Goal: Navigation & Orientation: Find specific page/section

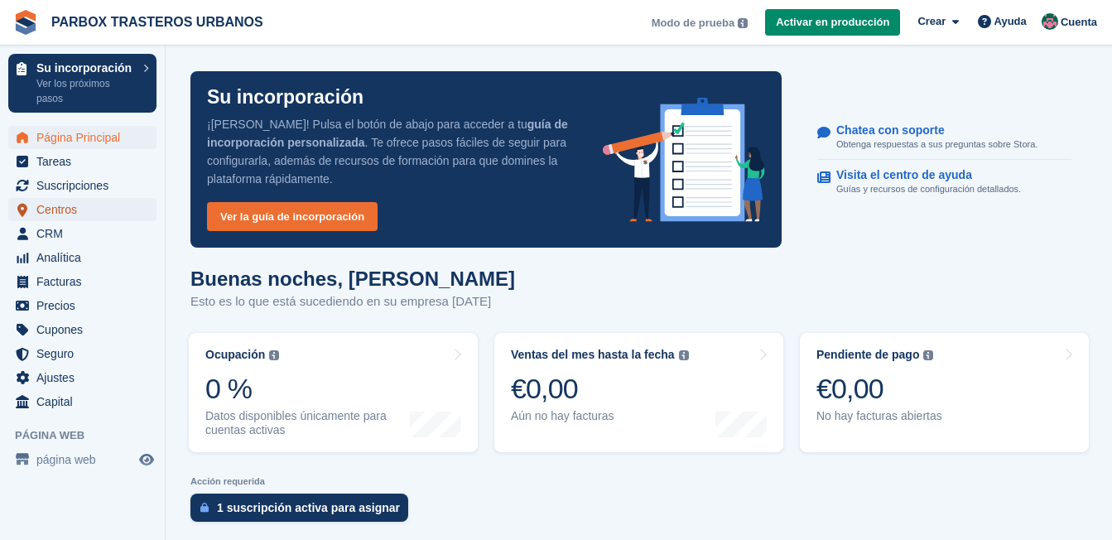
click at [74, 204] on span "Centros" at bounding box center [85, 209] width 99 height 23
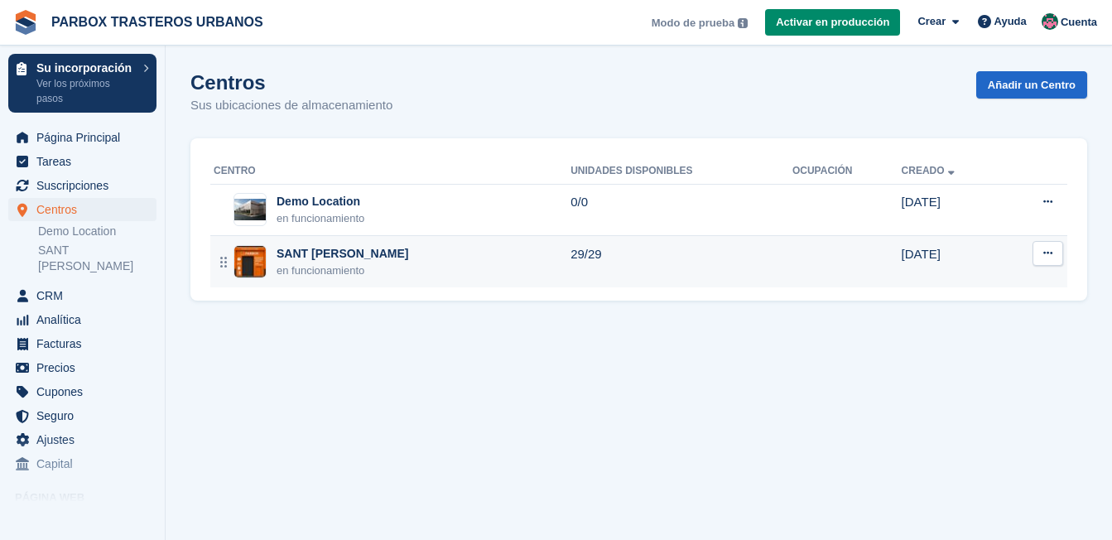
click at [305, 252] on div "SANT [PERSON_NAME]" at bounding box center [342, 253] width 132 height 17
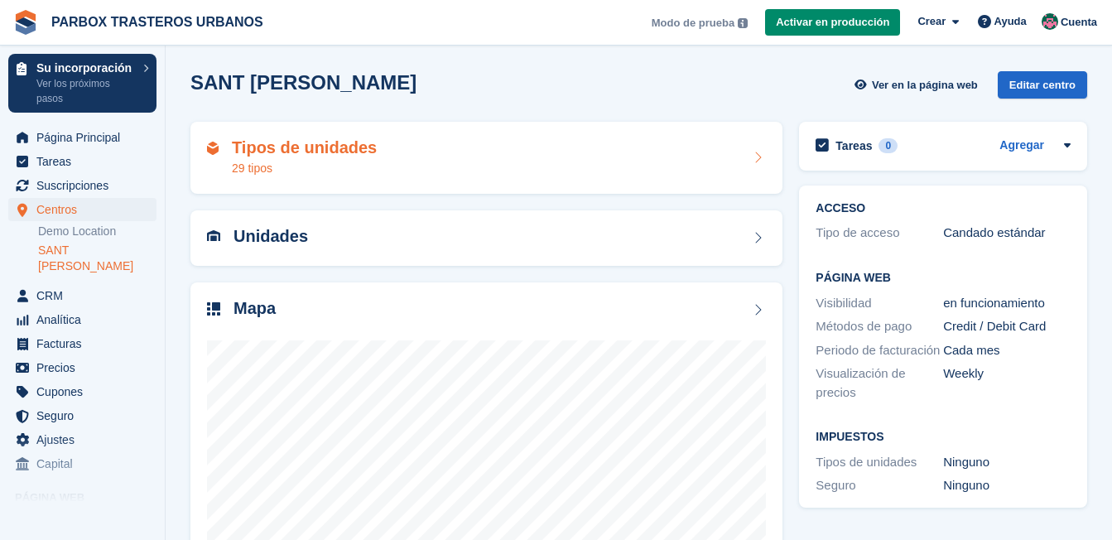
click at [332, 155] on h2 "Tipos de unidades" at bounding box center [304, 147] width 145 height 19
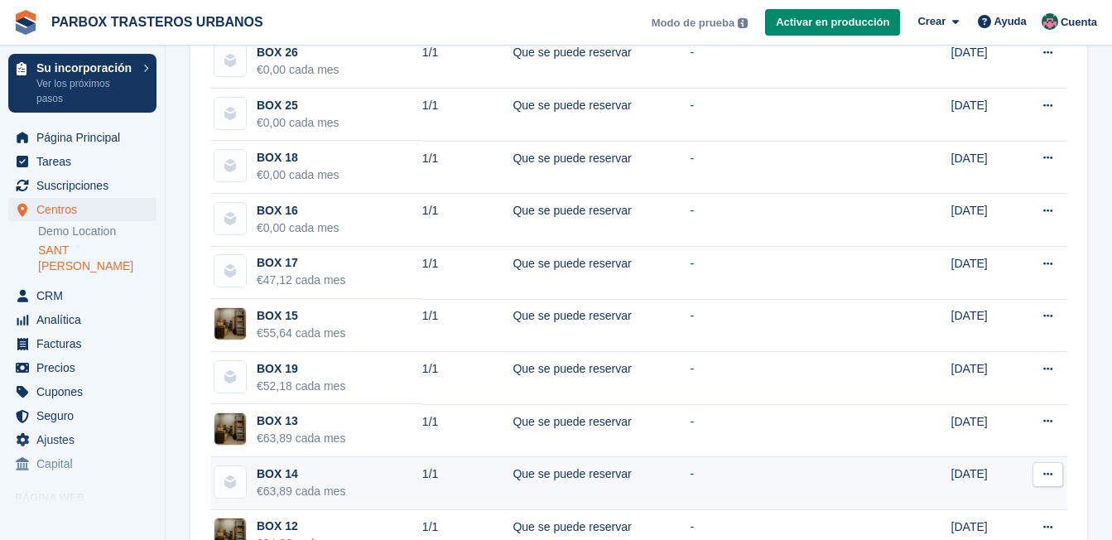
scroll to position [303, 0]
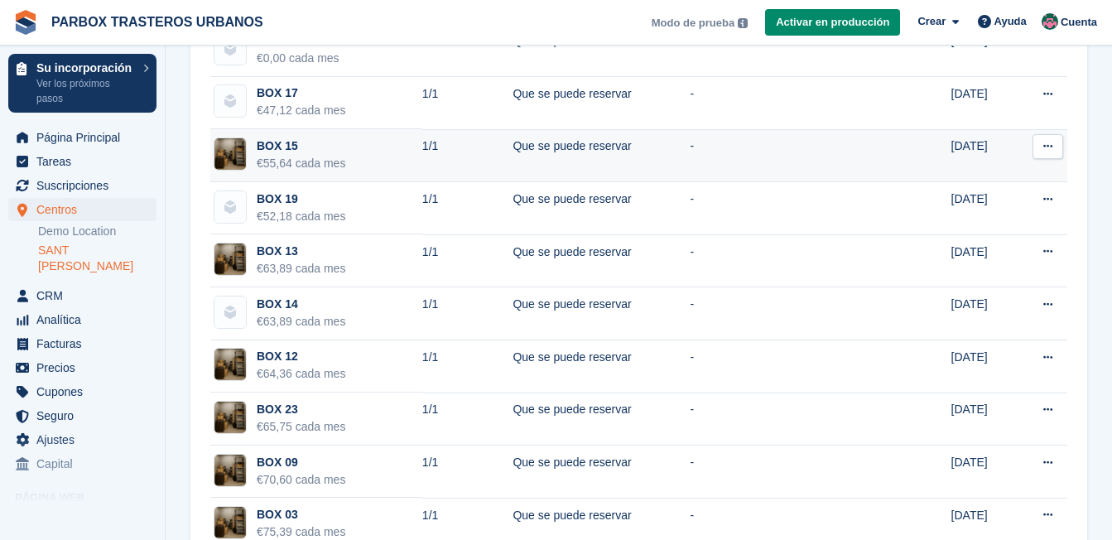
click at [280, 151] on div "BOX 15" at bounding box center [301, 145] width 89 height 17
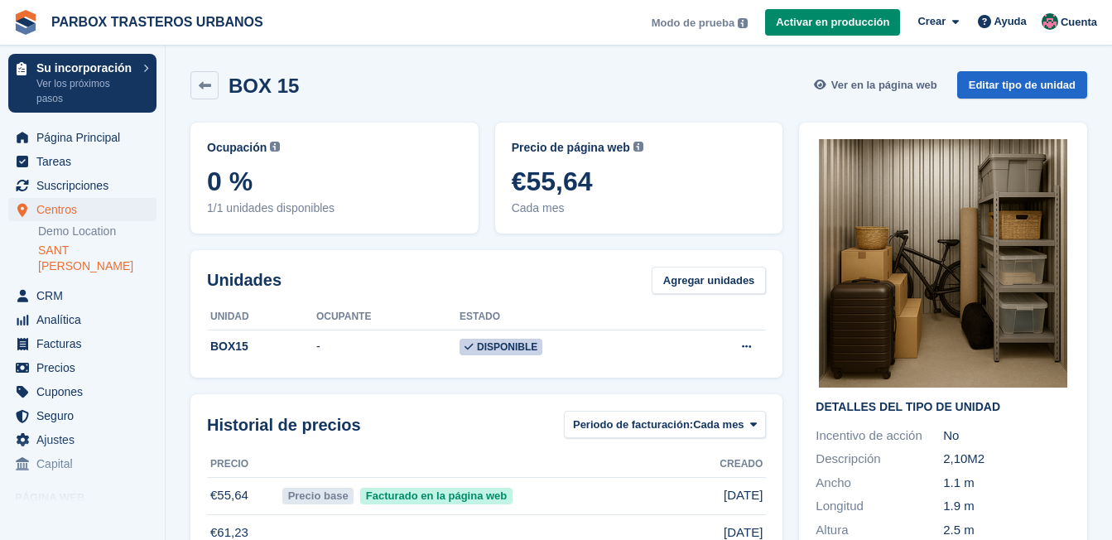
click at [895, 88] on span "Ver en la página web" at bounding box center [884, 85] width 106 height 17
click at [117, 247] on link "SANT [PERSON_NAME]" at bounding box center [97, 258] width 118 height 31
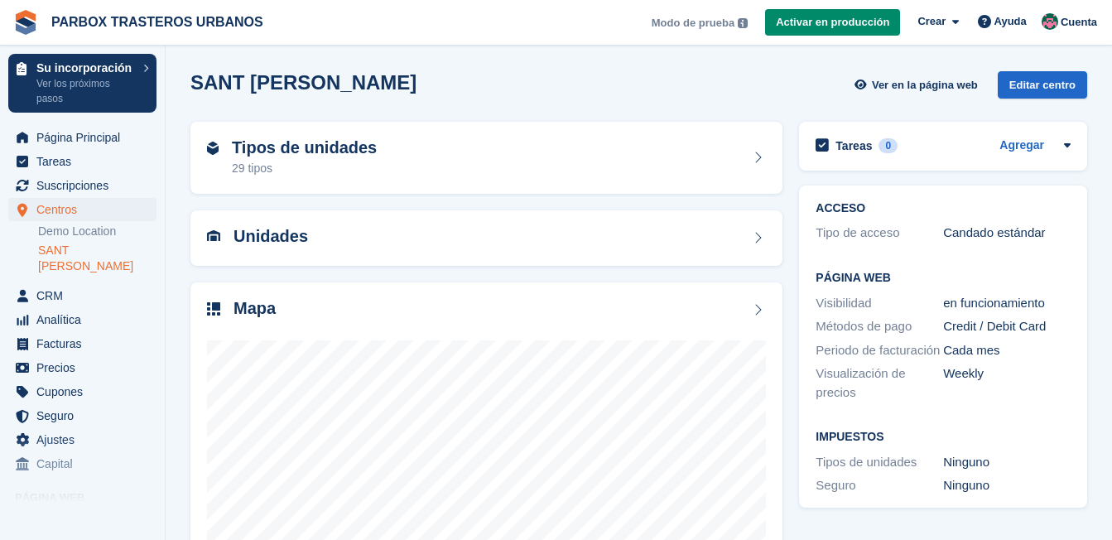
click at [266, 319] on div "Mapa" at bounding box center [254, 310] width 42 height 22
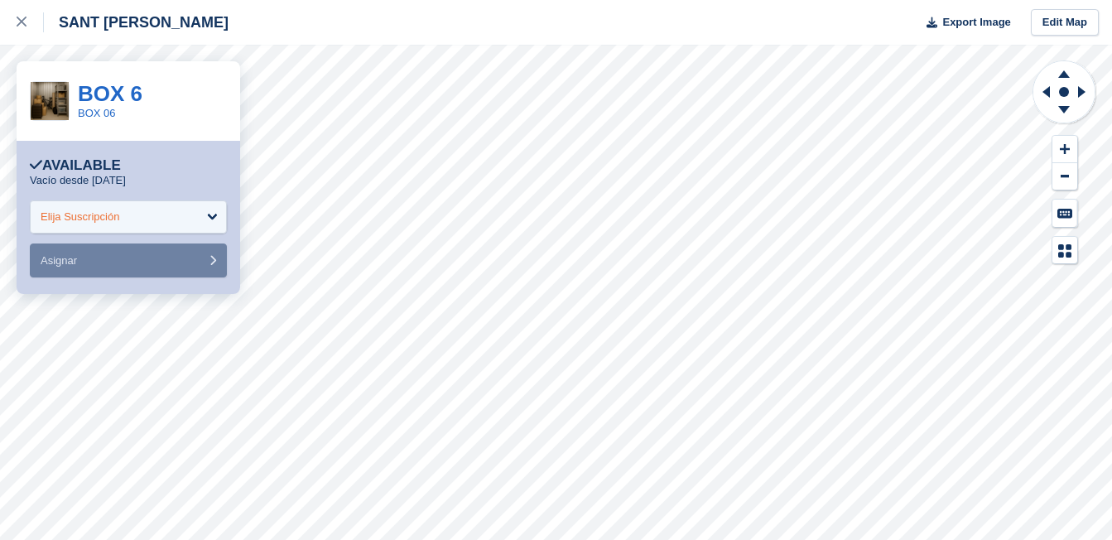
click at [209, 208] on div "Elija Suscripción" at bounding box center [128, 216] width 197 height 33
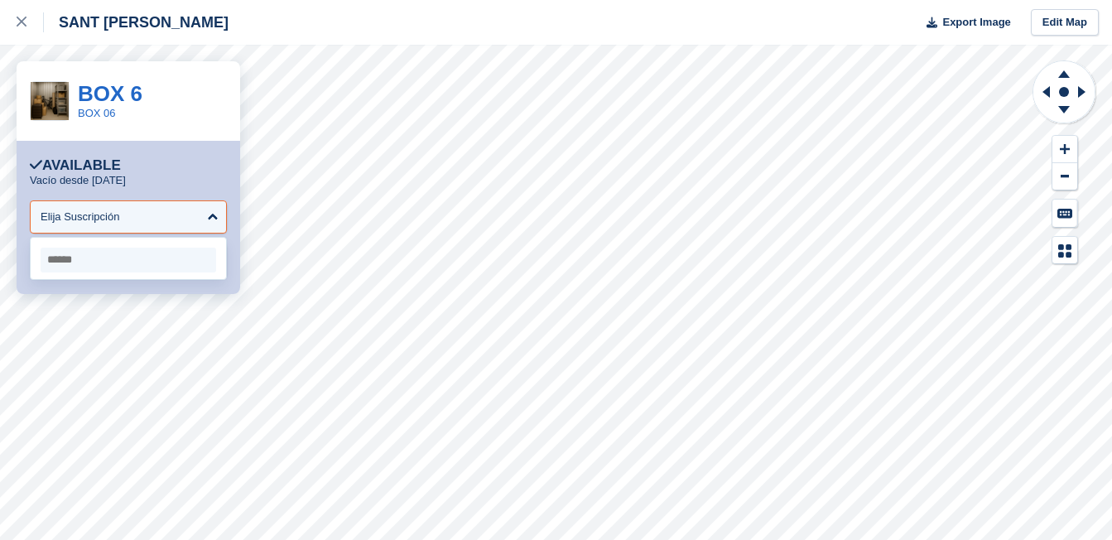
click at [214, 182] on div "Vacío desde 13 Aug" at bounding box center [128, 180] width 197 height 13
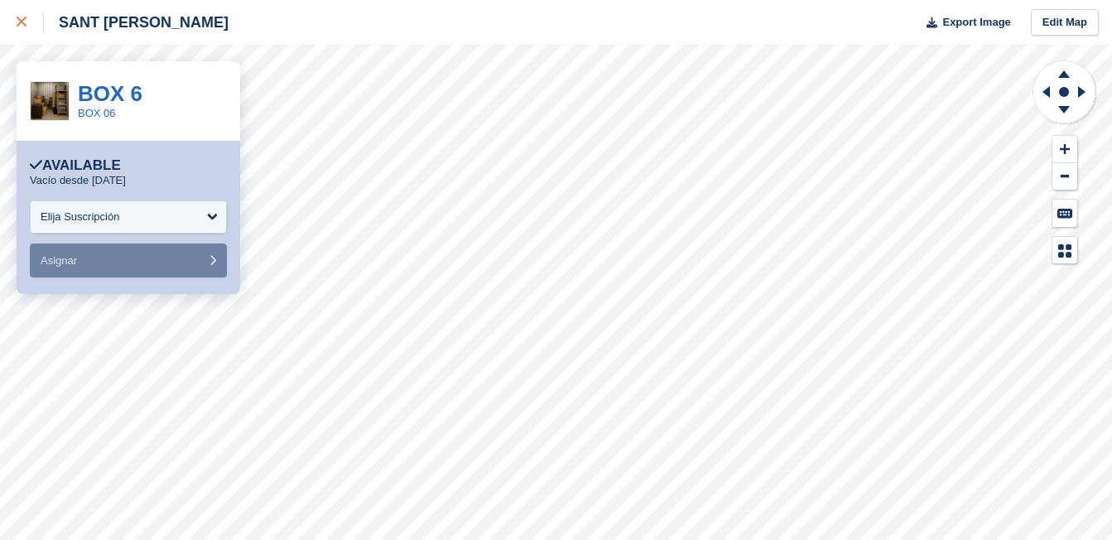
click at [26, 26] on icon at bounding box center [22, 22] width 10 height 10
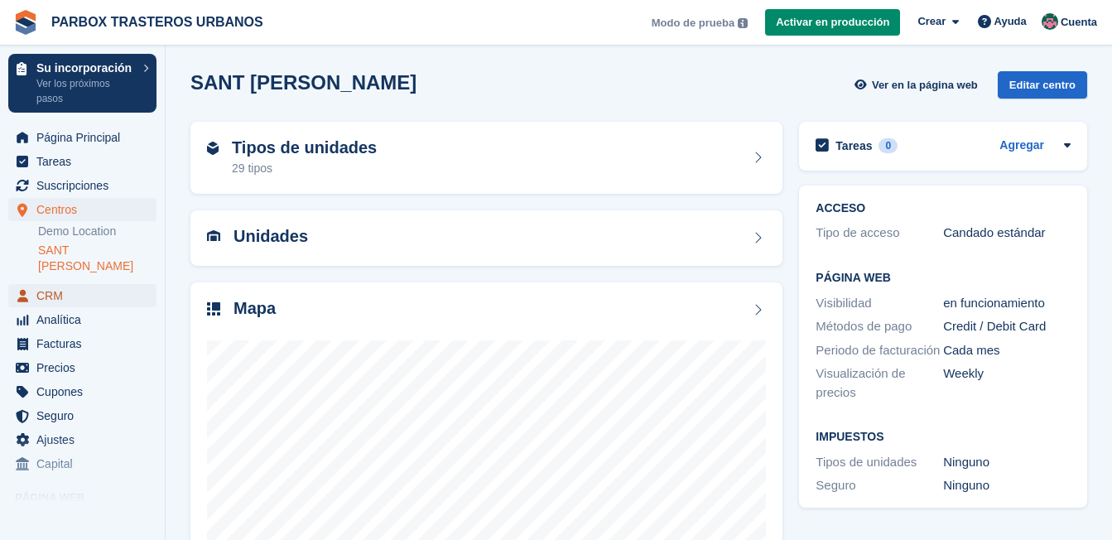
click at [42, 284] on span "CRM" at bounding box center [85, 295] width 99 height 23
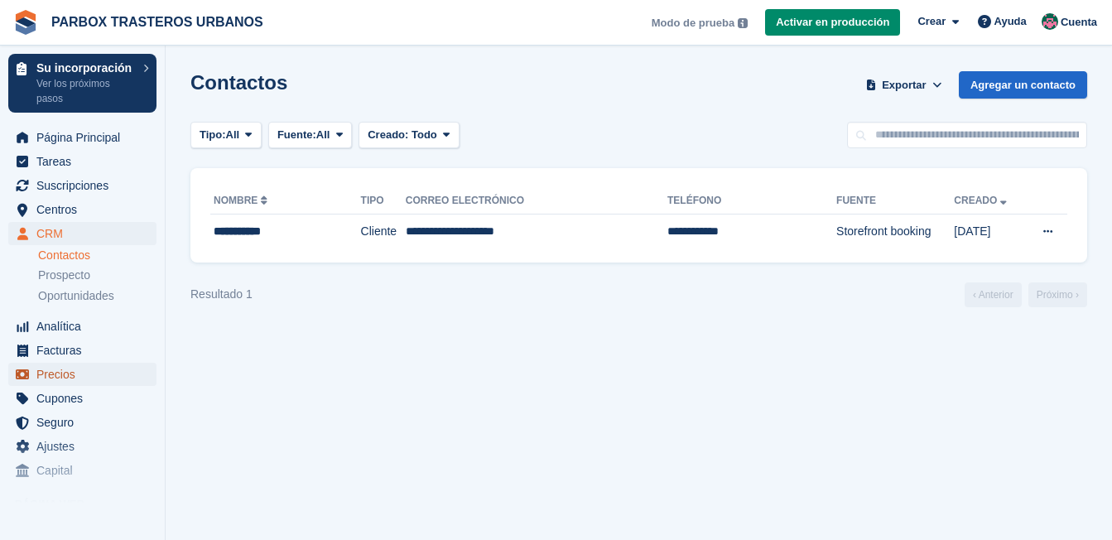
click at [62, 375] on span "Precios" at bounding box center [85, 374] width 99 height 23
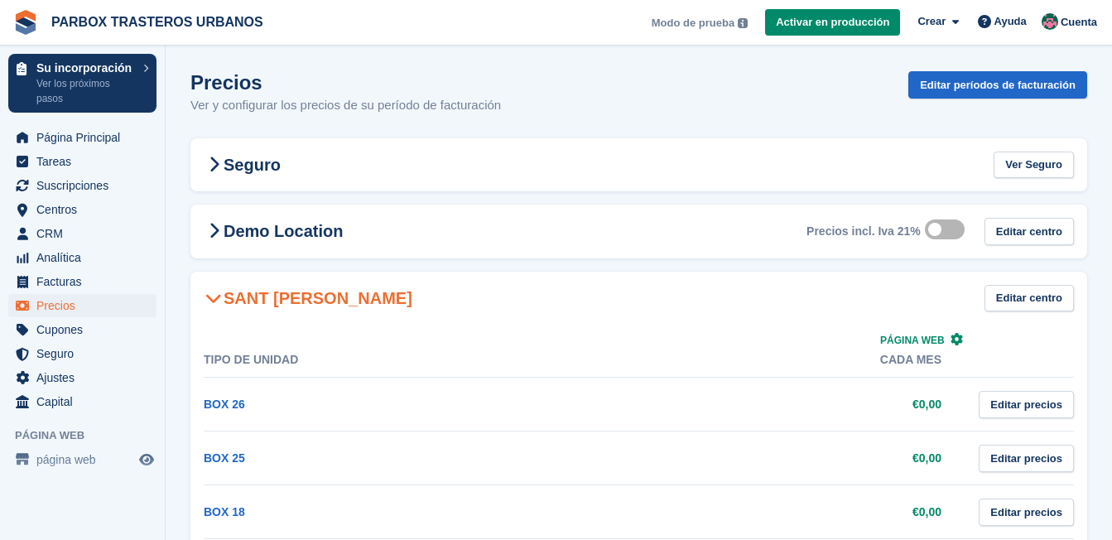
click at [210, 297] on icon at bounding box center [213, 298] width 17 height 17
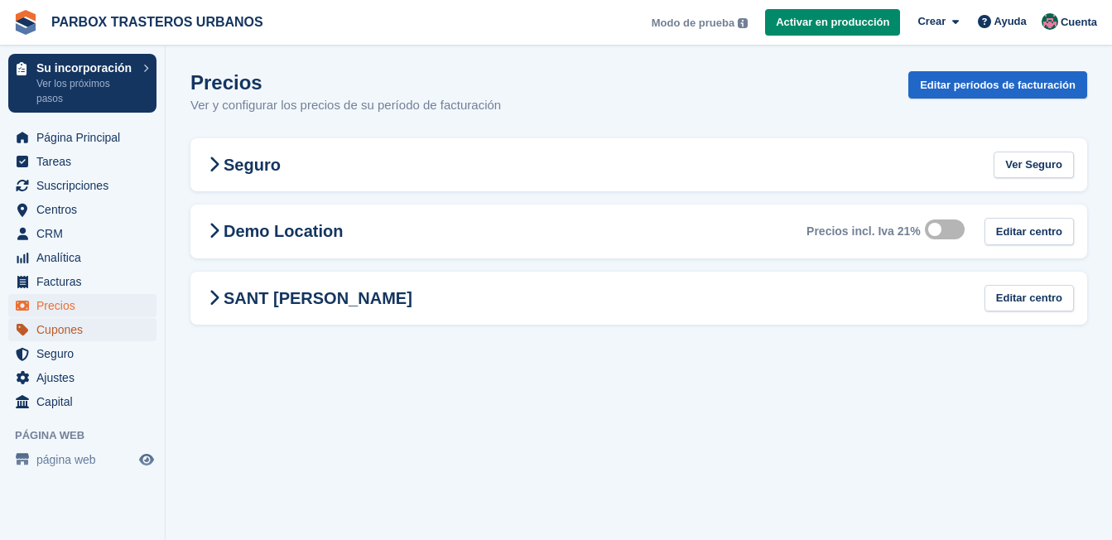
click at [80, 328] on span "Cupones" at bounding box center [85, 329] width 99 height 23
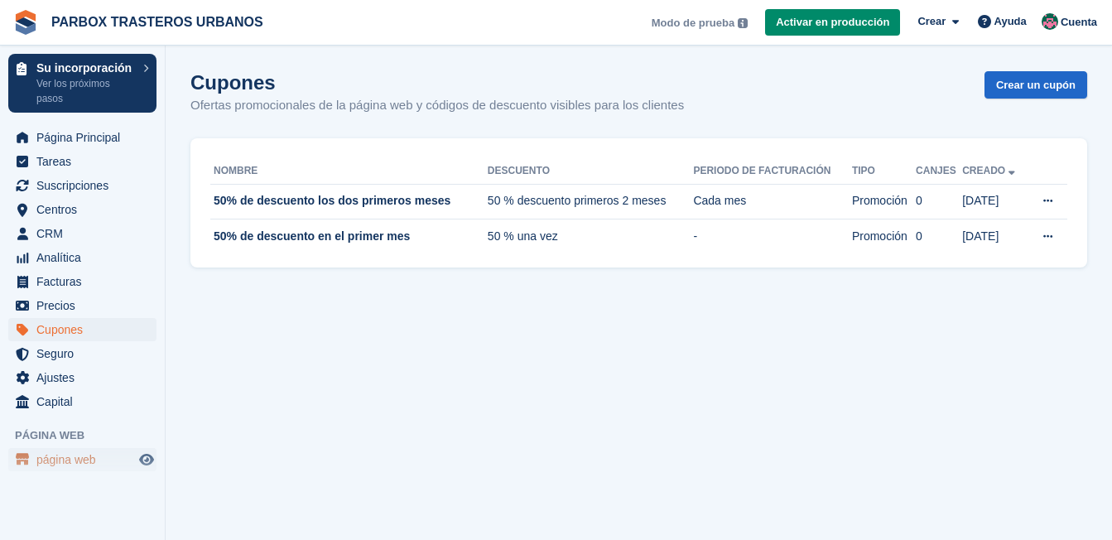
click at [46, 463] on span "página web" at bounding box center [85, 459] width 99 height 23
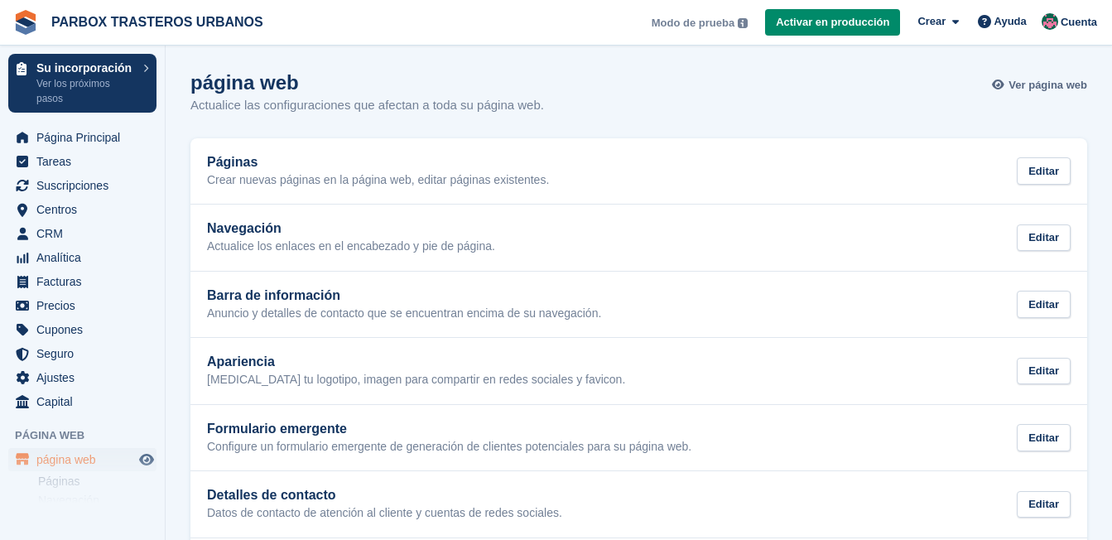
click at [1045, 77] on span "Ver página web" at bounding box center [1047, 85] width 79 height 17
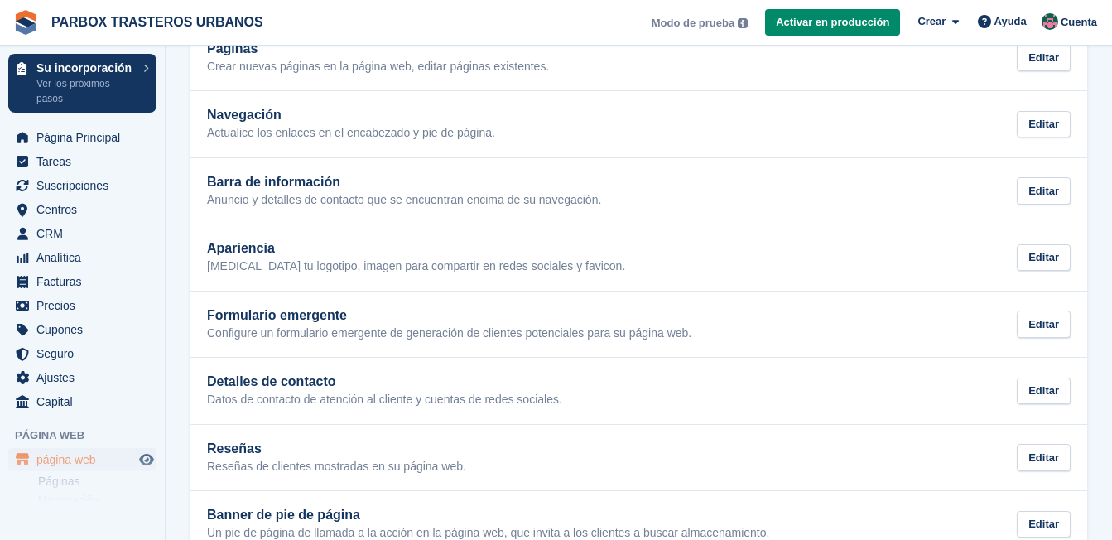
scroll to position [98, 0]
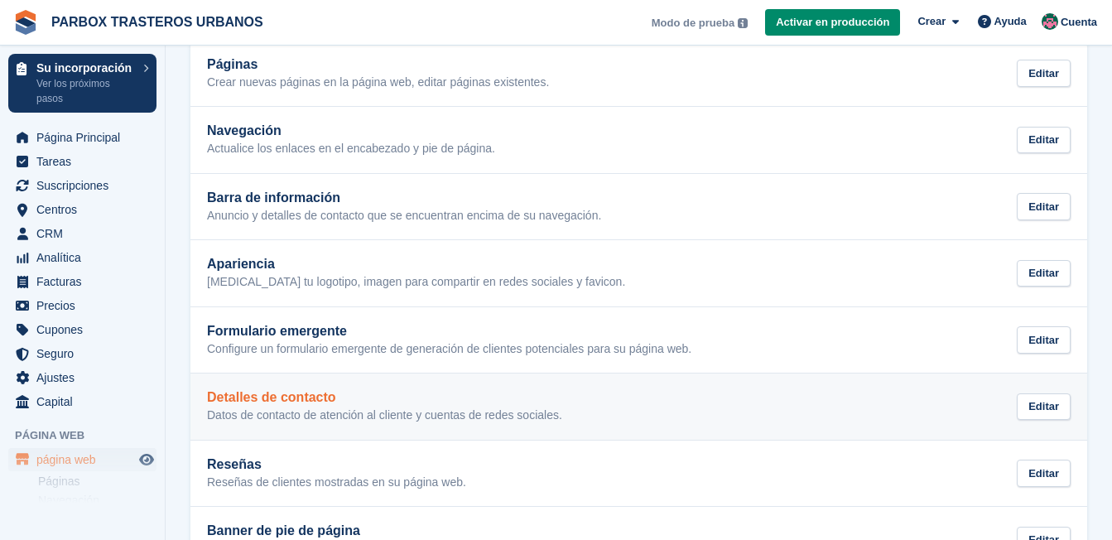
click at [292, 391] on h2 "Detalles de contacto" at bounding box center [384, 397] width 355 height 15
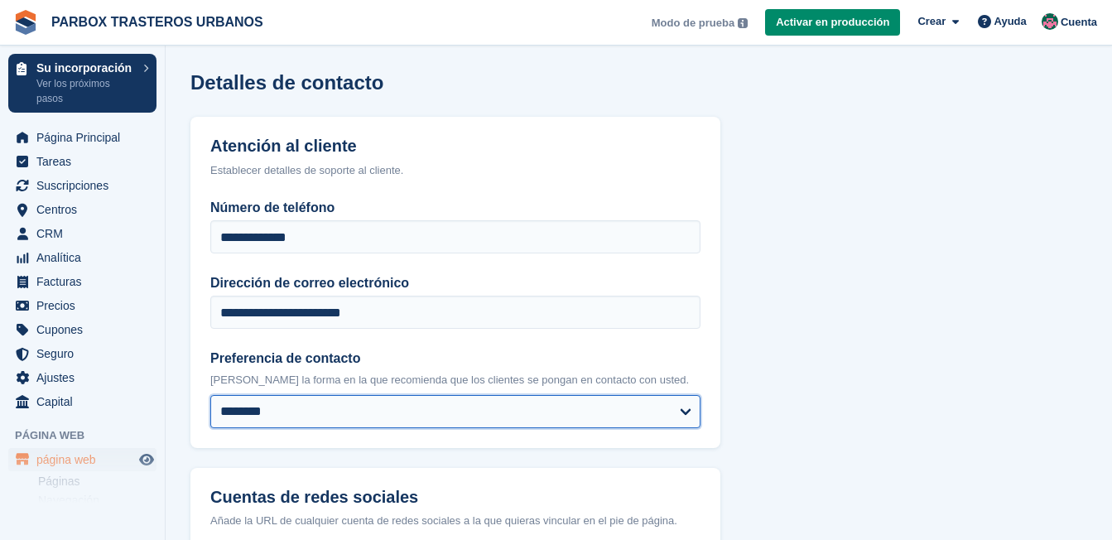
click at [398, 403] on select "**********" at bounding box center [455, 411] width 490 height 33
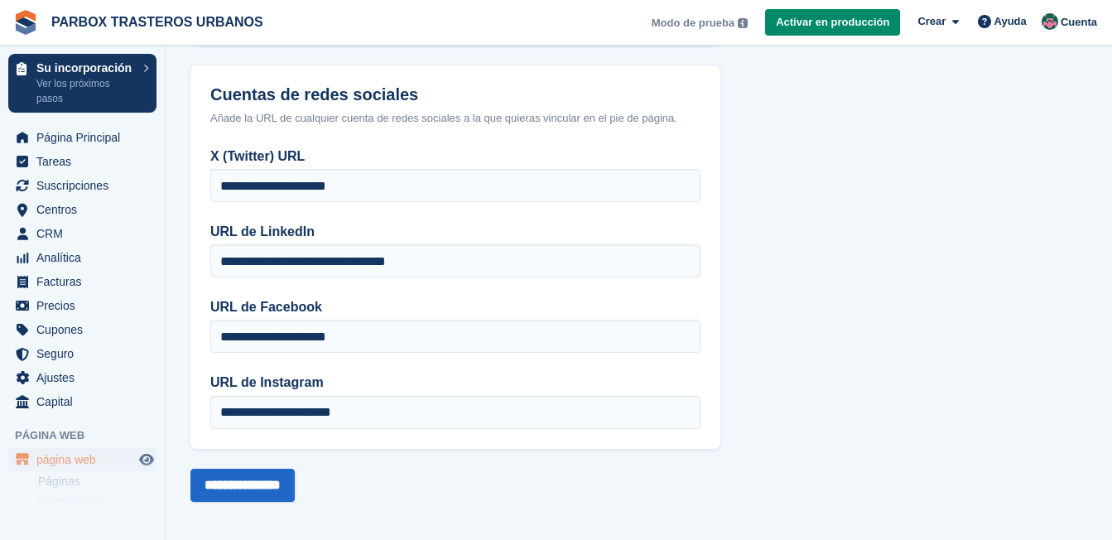
scroll to position [401, 0]
click at [70, 191] on span "Suscripciones" at bounding box center [85, 185] width 99 height 23
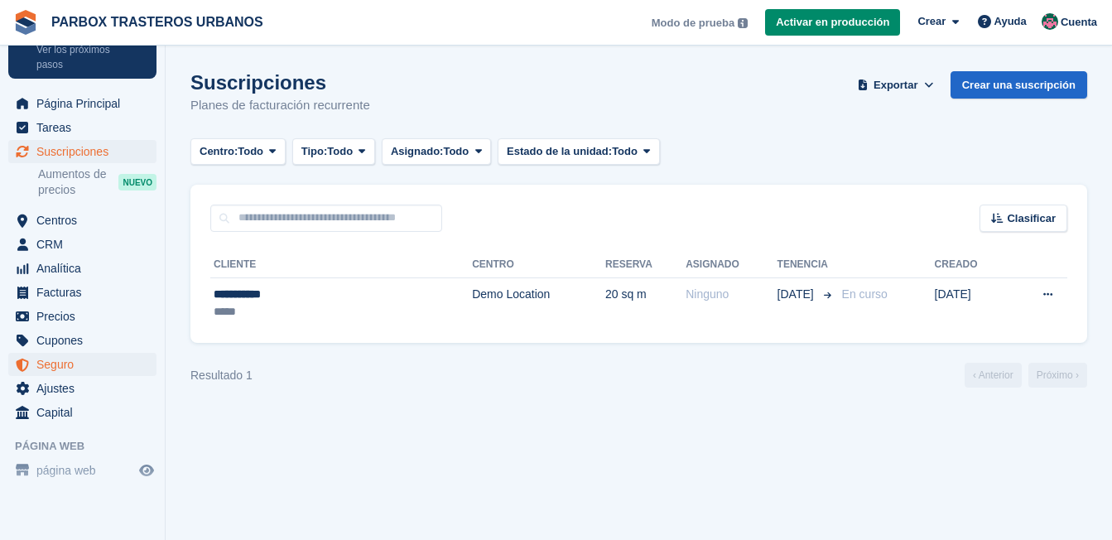
scroll to position [67, 0]
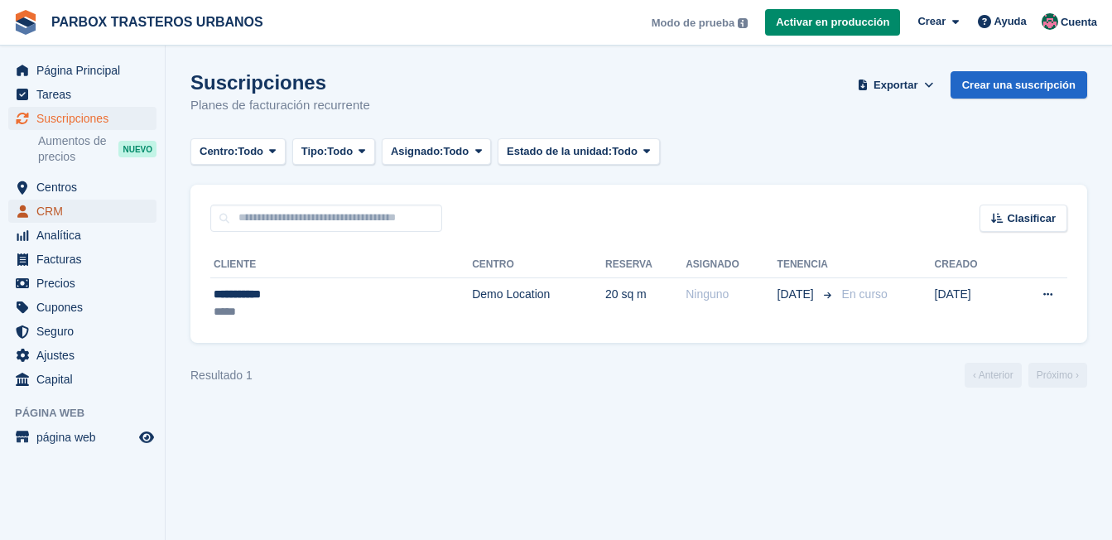
click at [70, 217] on span "CRM" at bounding box center [85, 210] width 99 height 23
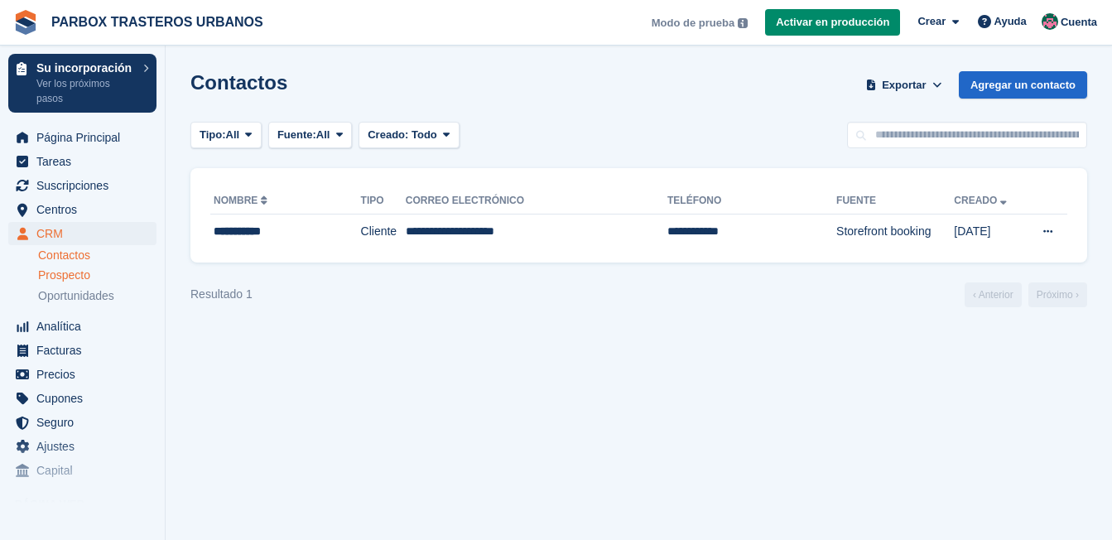
click at [81, 281] on span "Prospecto" at bounding box center [64, 275] width 52 height 16
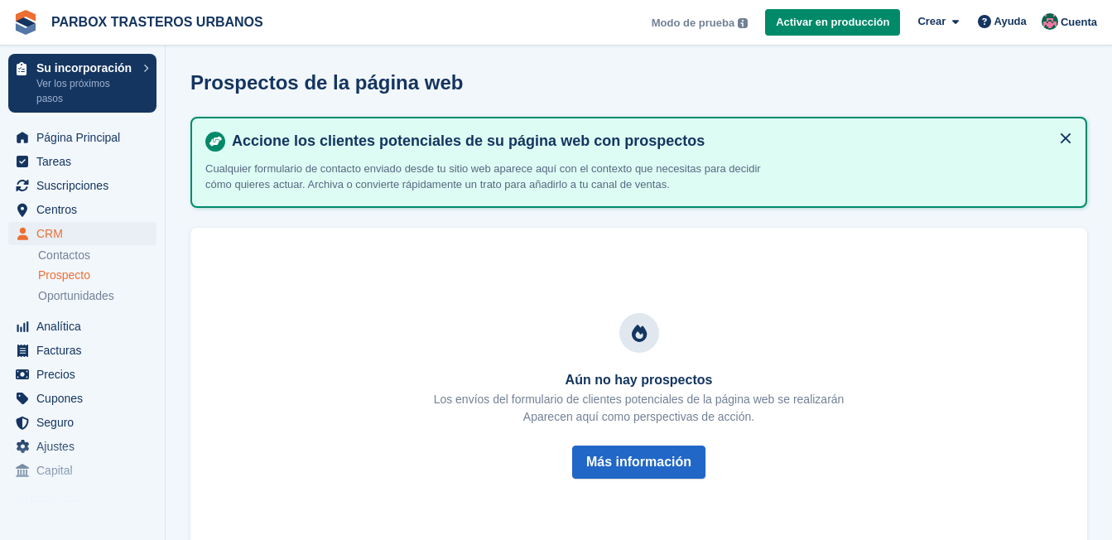
scroll to position [50, 0]
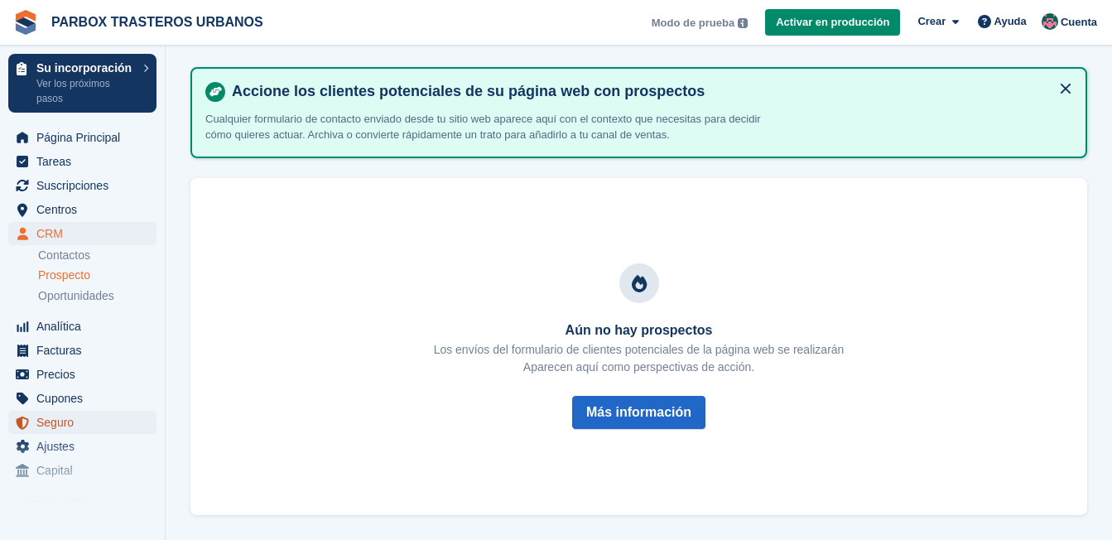
click at [57, 425] on span "Seguro" at bounding box center [85, 422] width 99 height 23
